Goal: Find specific page/section

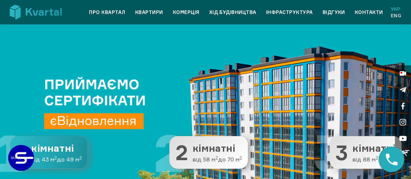
click at [59, 157] on button "1 1 кімнатні від 43 м 2 до 49 м 2" at bounding box center [49, 152] width 78 height 32
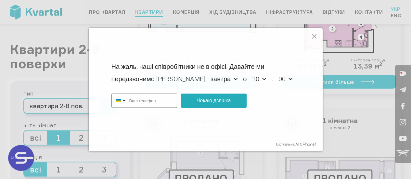
scroll to position [552, 0]
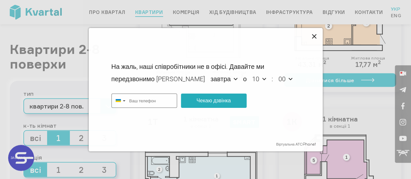
click at [316, 35] on icon at bounding box center [315, 37] width 8 height 8
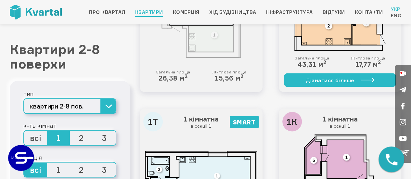
type input "+380"
